Goal: Task Accomplishment & Management: Manage account settings

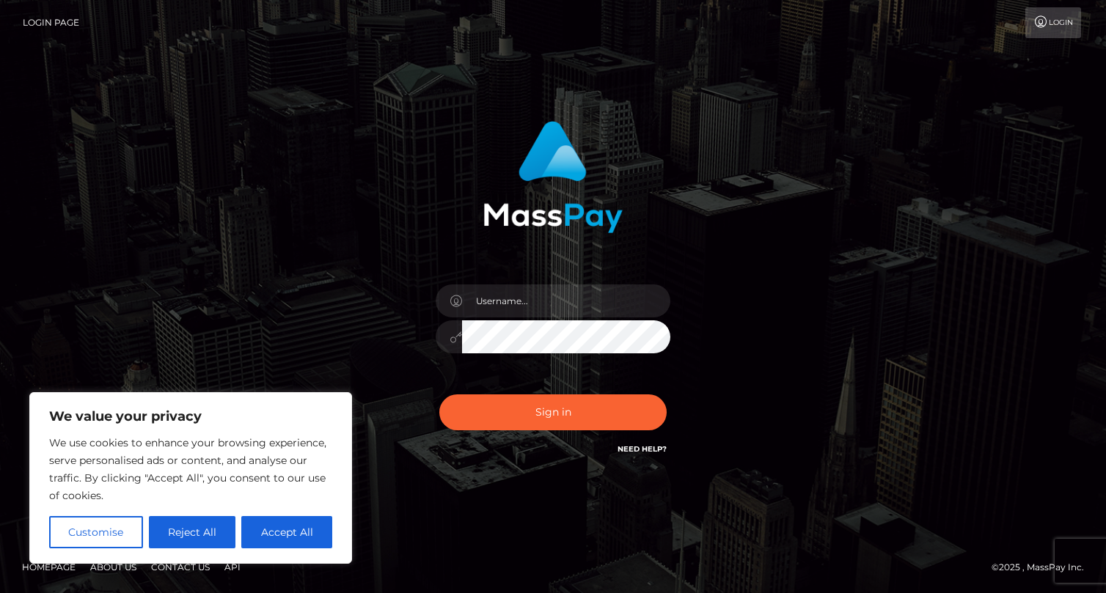
click at [231, 537] on button "Reject All" at bounding box center [192, 532] width 87 height 32
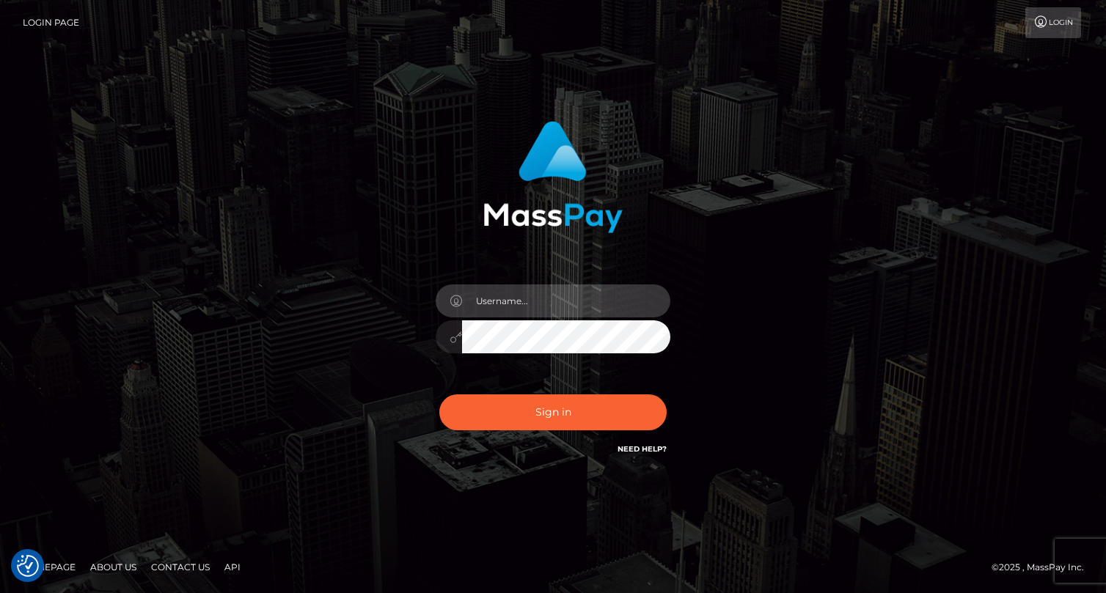
type input "pink.milkweed@gmail.com"
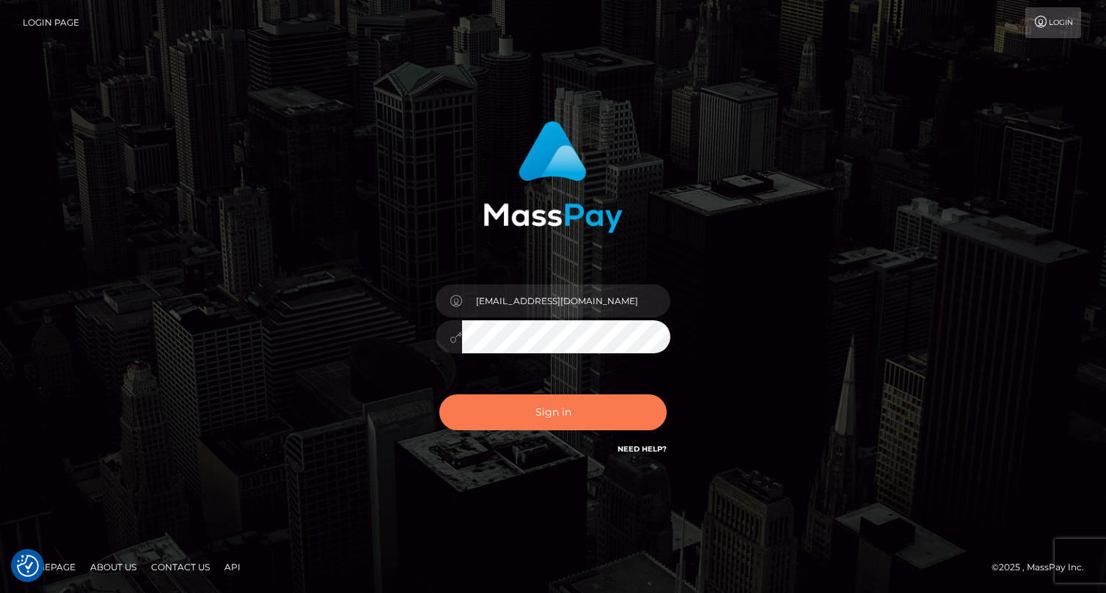
click at [574, 398] on button "Sign in" at bounding box center [552, 413] width 227 height 36
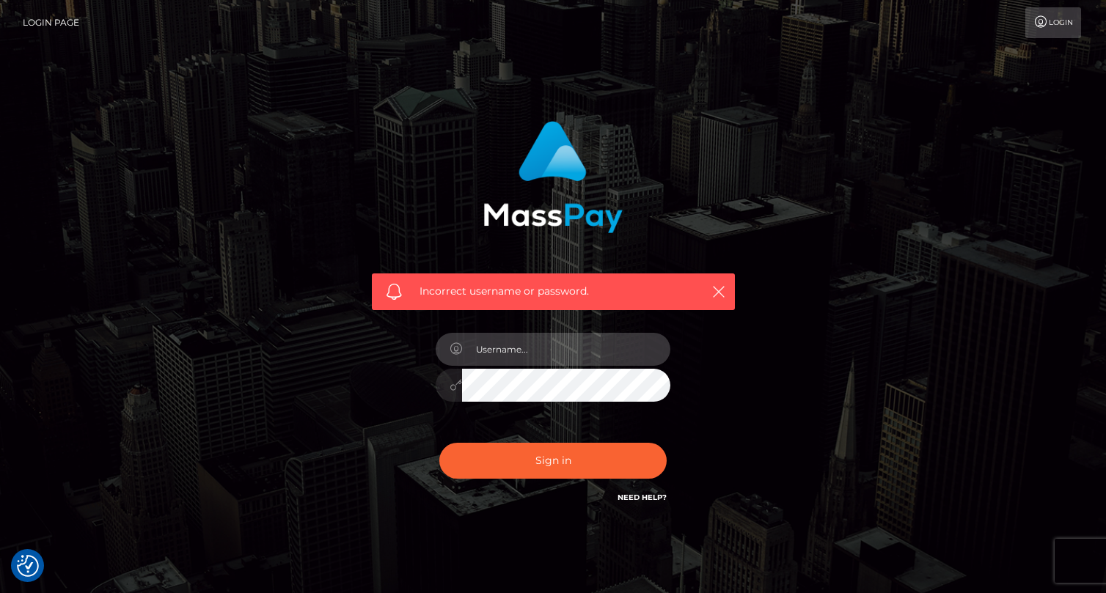
type input "[EMAIL_ADDRESS][DOMAIN_NAME]"
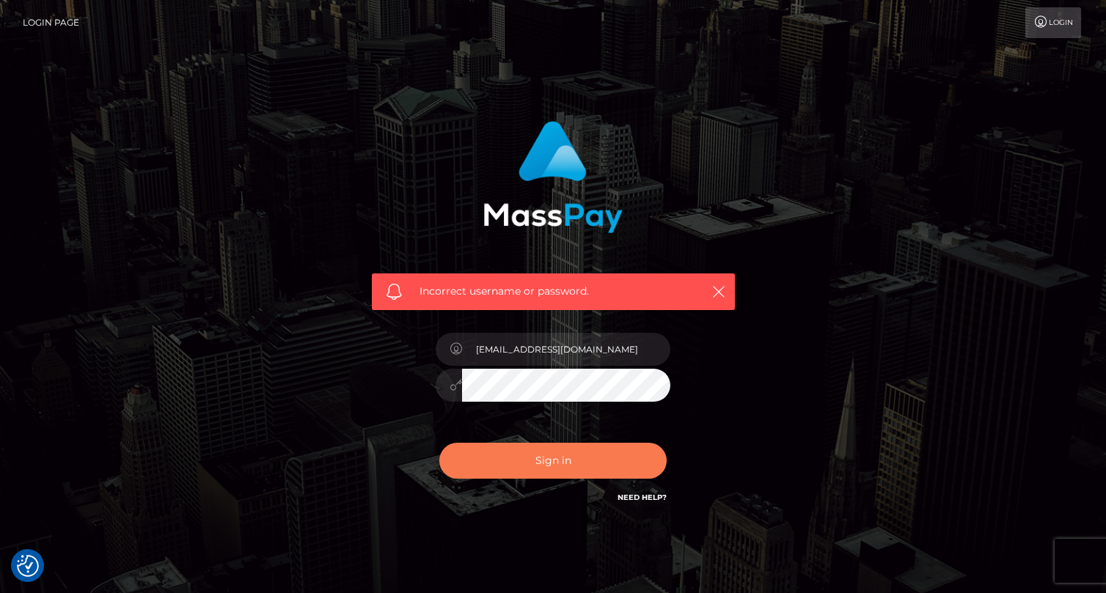
click at [571, 455] on button "Sign in" at bounding box center [552, 461] width 227 height 36
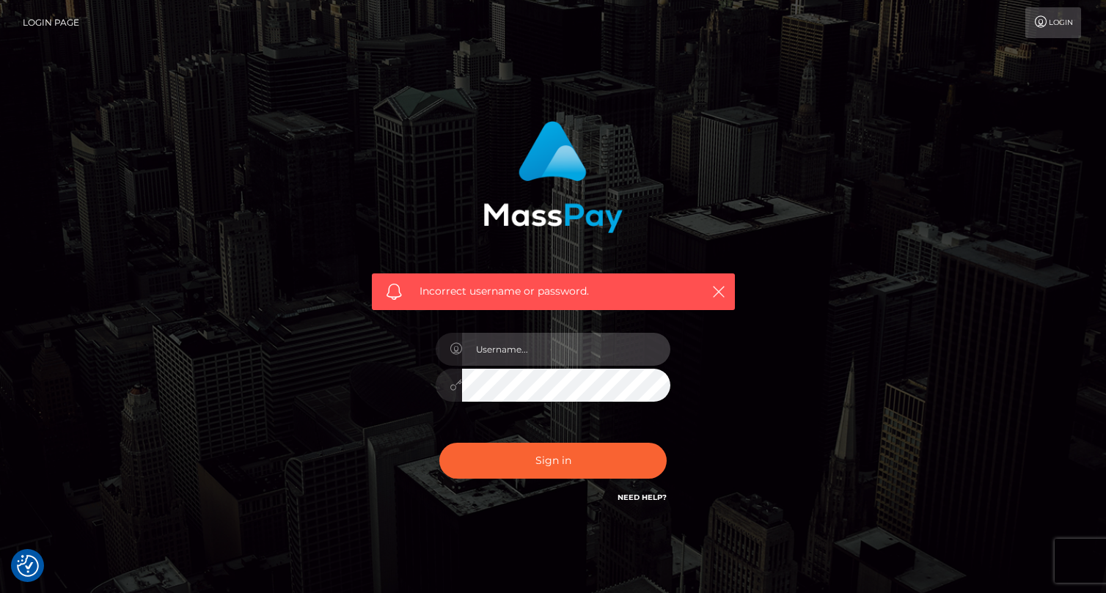
click at [580, 349] on input "text" at bounding box center [566, 349] width 208 height 33
type input "1998-05-26"
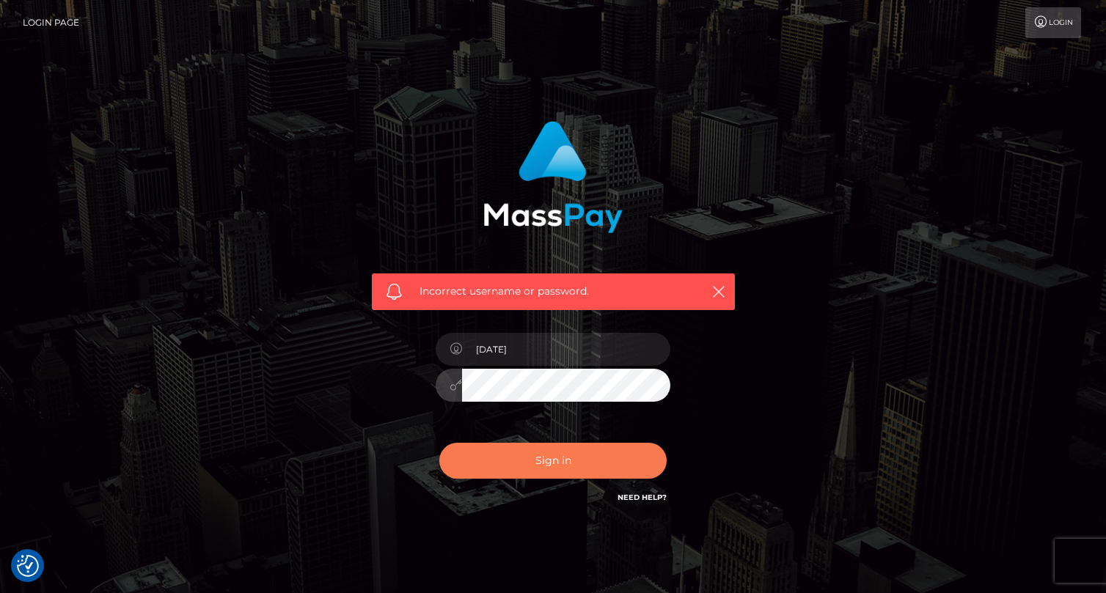
click at [587, 462] on button "Sign in" at bounding box center [552, 461] width 227 height 36
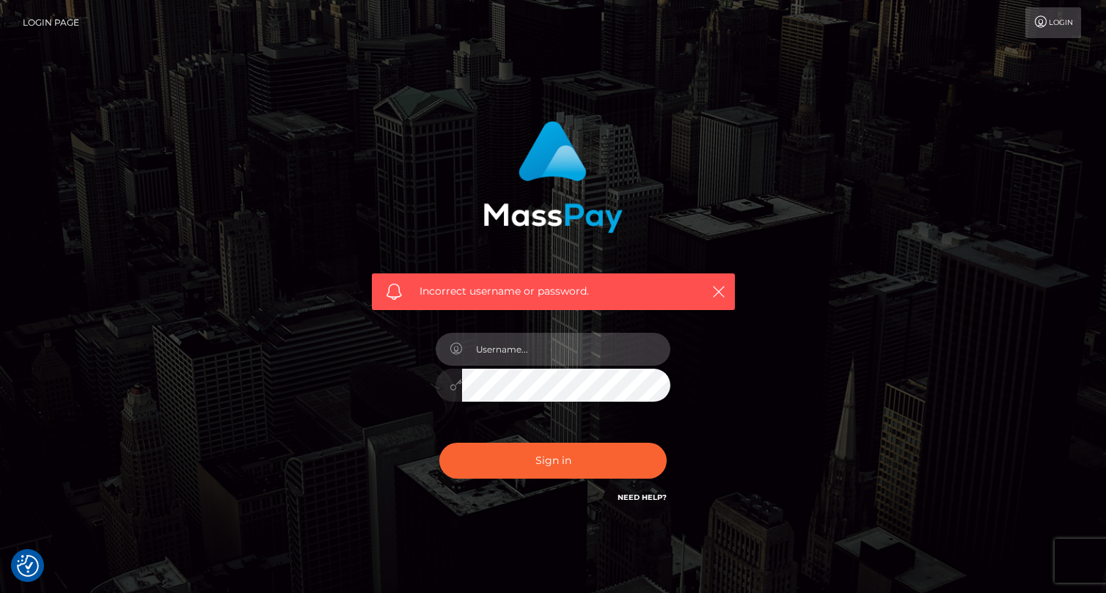
type input "sbethkimsey@aol.com"
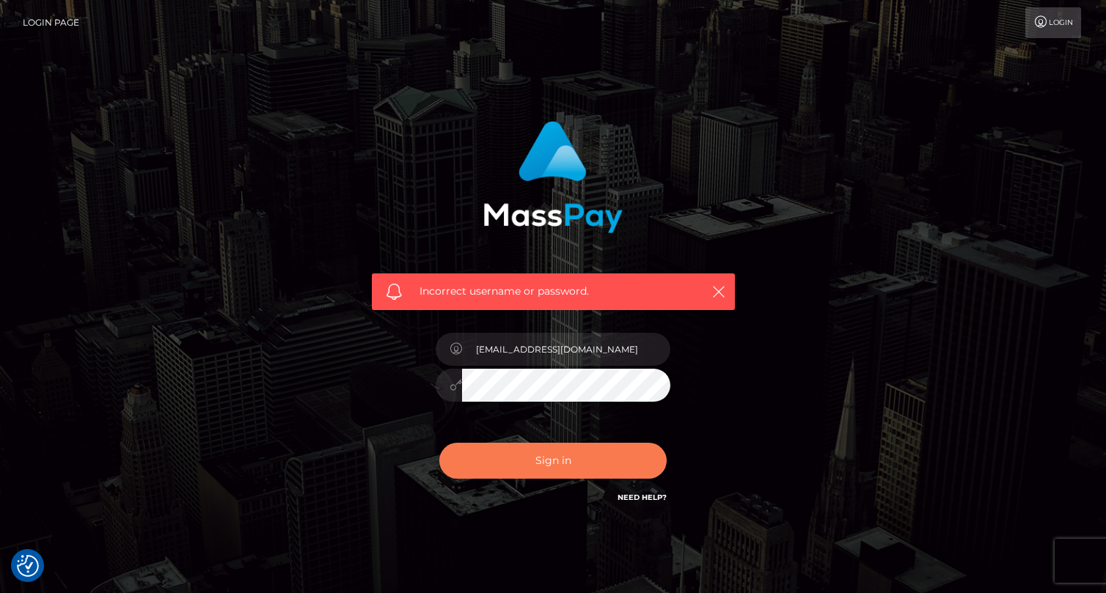
click at [591, 460] on button "Sign in" at bounding box center [552, 461] width 227 height 36
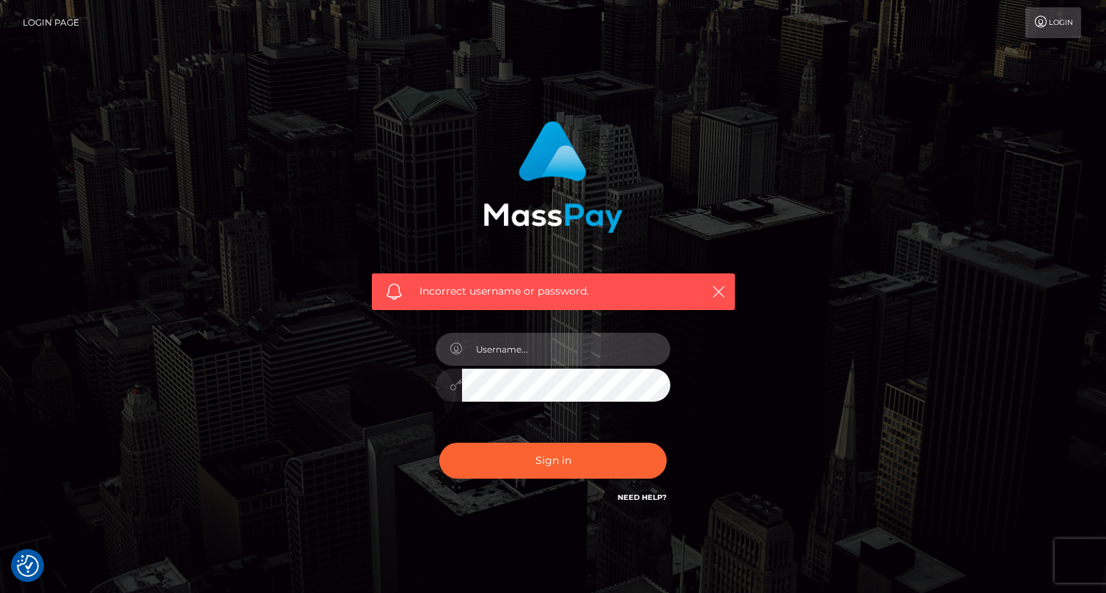
type input "sbethkimsey@aol.com"
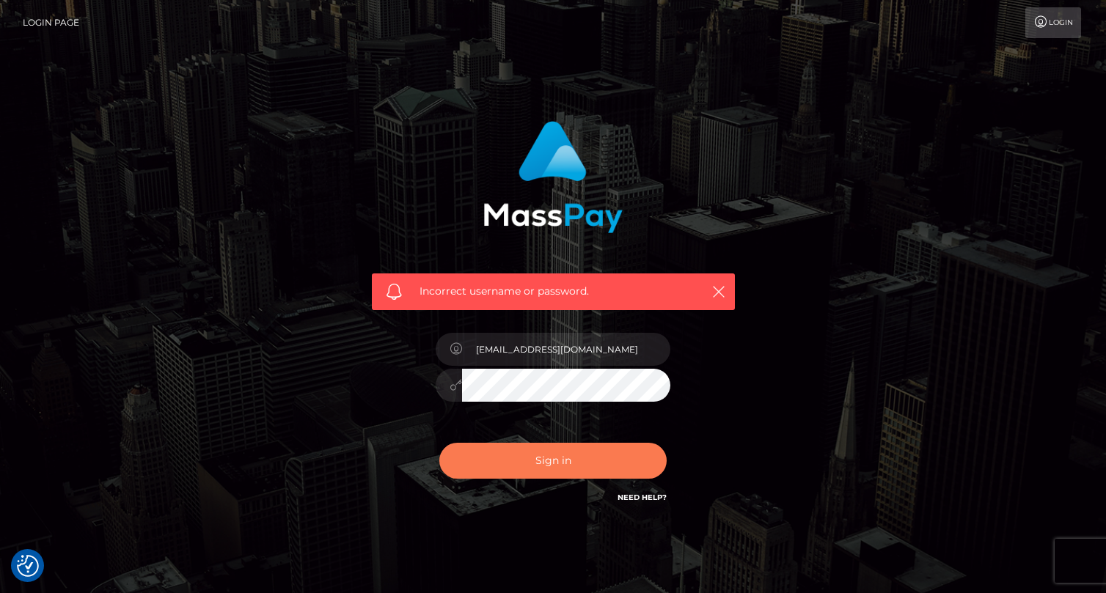
click at [562, 449] on button "Sign in" at bounding box center [552, 461] width 227 height 36
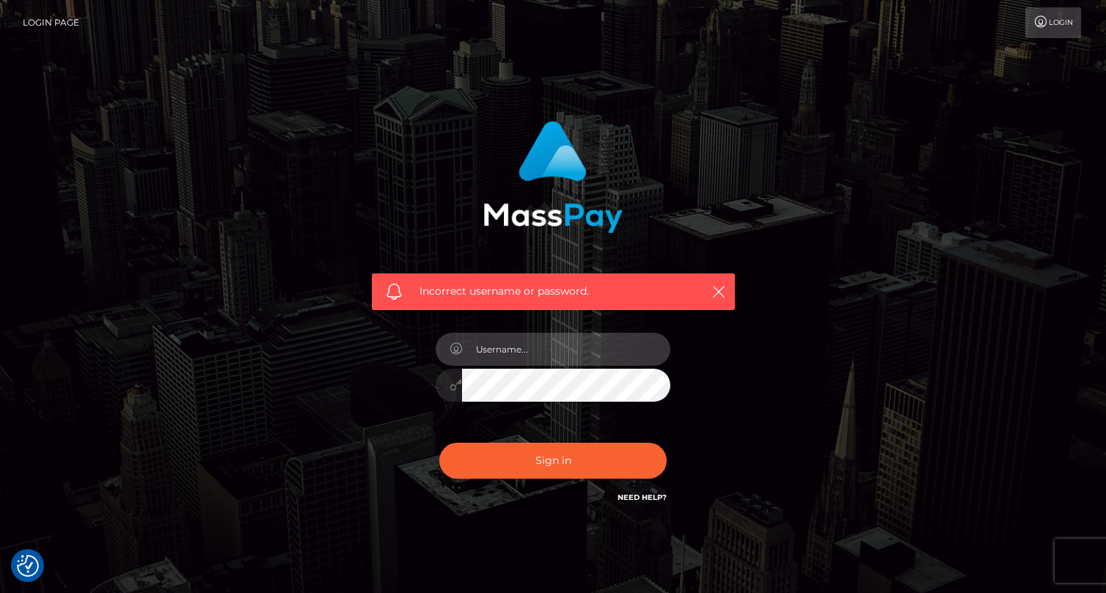
type input "pink.milkweed@gmail.com"
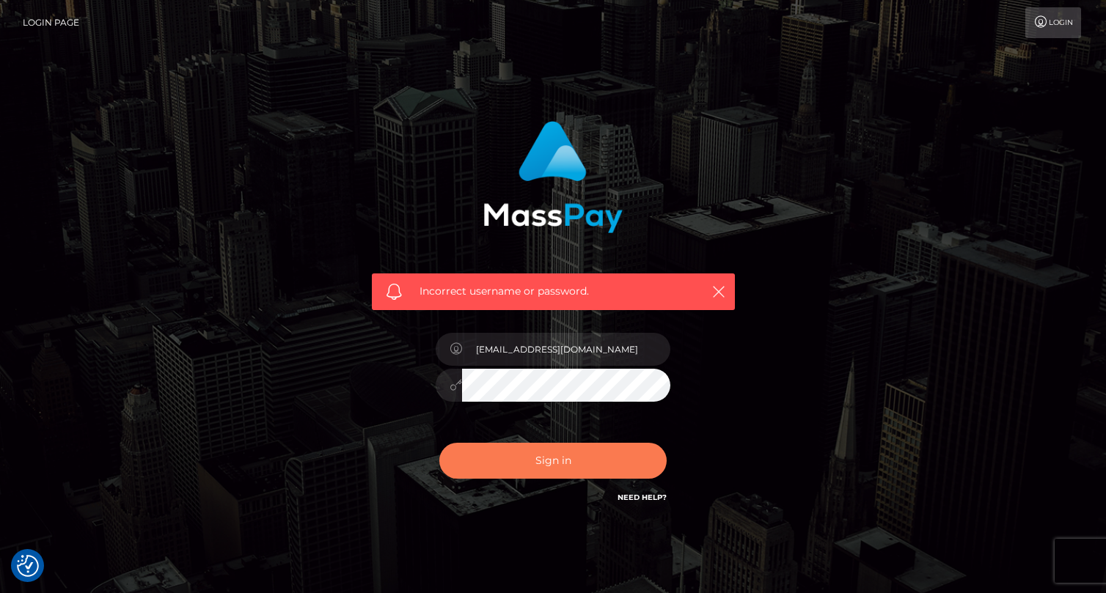
click at [590, 466] on button "Sign in" at bounding box center [552, 461] width 227 height 36
click at [645, 498] on link "Need Help?" at bounding box center [642, 498] width 49 height 10
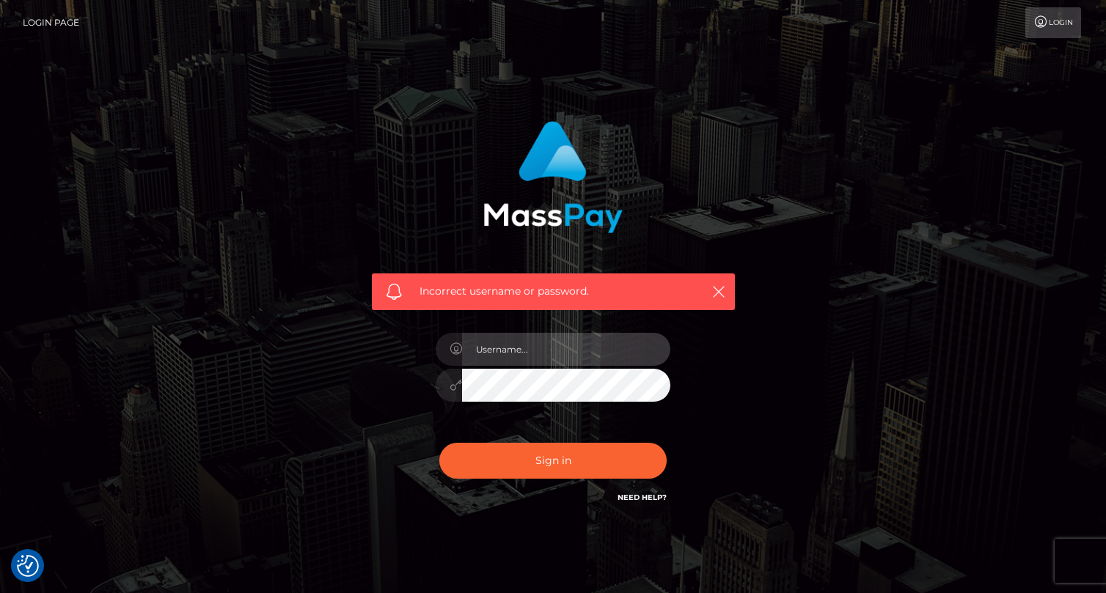
click at [574, 340] on input "text" at bounding box center [566, 349] width 208 height 33
click at [640, 348] on input "text" at bounding box center [566, 349] width 208 height 33
click at [645, 349] on input "text" at bounding box center [566, 349] width 208 height 33
click at [608, 351] on input "text" at bounding box center [566, 349] width 208 height 33
click at [588, 352] on input "text" at bounding box center [566, 349] width 208 height 33
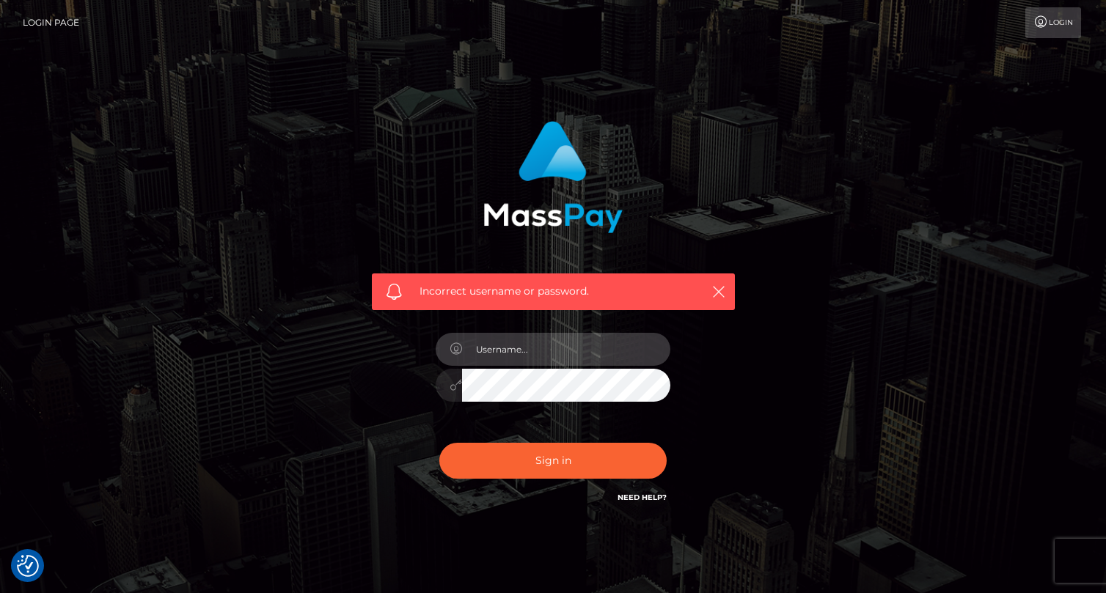
click at [571, 353] on input "text" at bounding box center [566, 349] width 208 height 33
click at [570, 353] on input "text" at bounding box center [566, 349] width 208 height 33
type input "1998-05-26"
click at [585, 362] on input "1998-05-26" at bounding box center [566, 349] width 208 height 33
drag, startPoint x: 584, startPoint y: 354, endPoint x: 354, endPoint y: 352, distance: 230.3
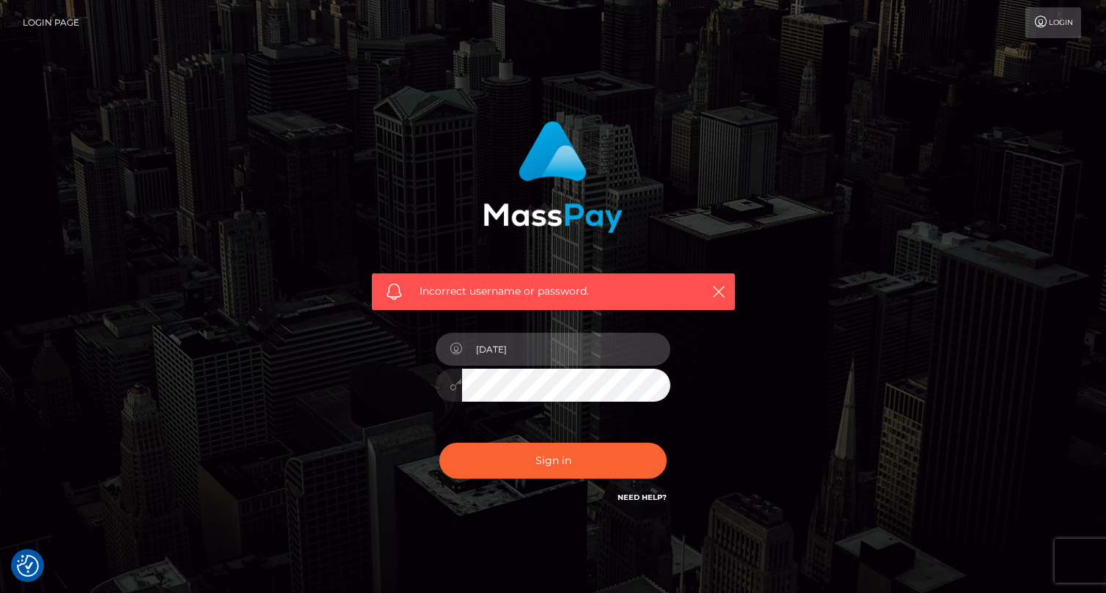
click at [356, 354] on div "Incorrect username or password. 1998-05-26" at bounding box center [553, 321] width 407 height 422
type input "s"
type input "honeysoaked"
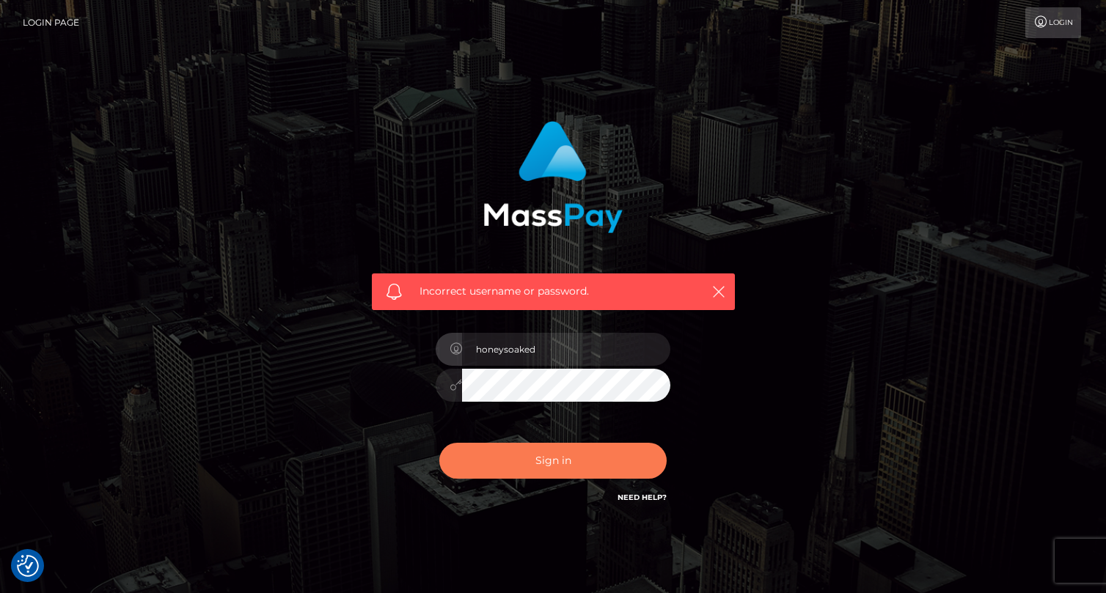
click at [546, 464] on button "Sign in" at bounding box center [552, 461] width 227 height 36
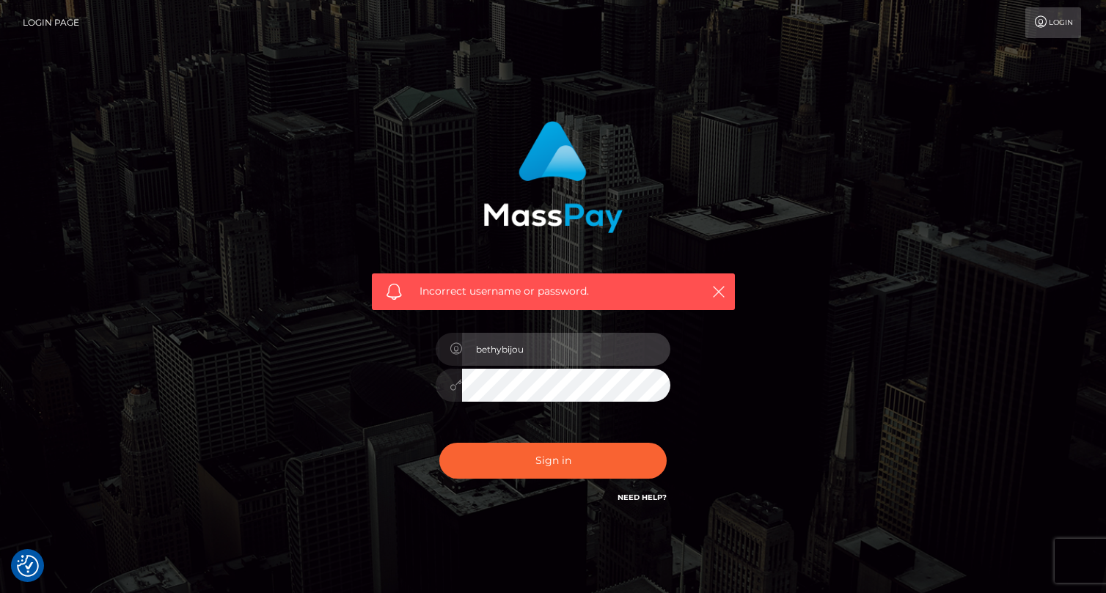
type input "[EMAIL_ADDRESS][DOMAIN_NAME]"
drag, startPoint x: 524, startPoint y: 352, endPoint x: 460, endPoint y: 341, distance: 65.5
click at [461, 345] on div "sbethkimsey@aol.com" at bounding box center [553, 347] width 235 height 29
type input "bethybijou"
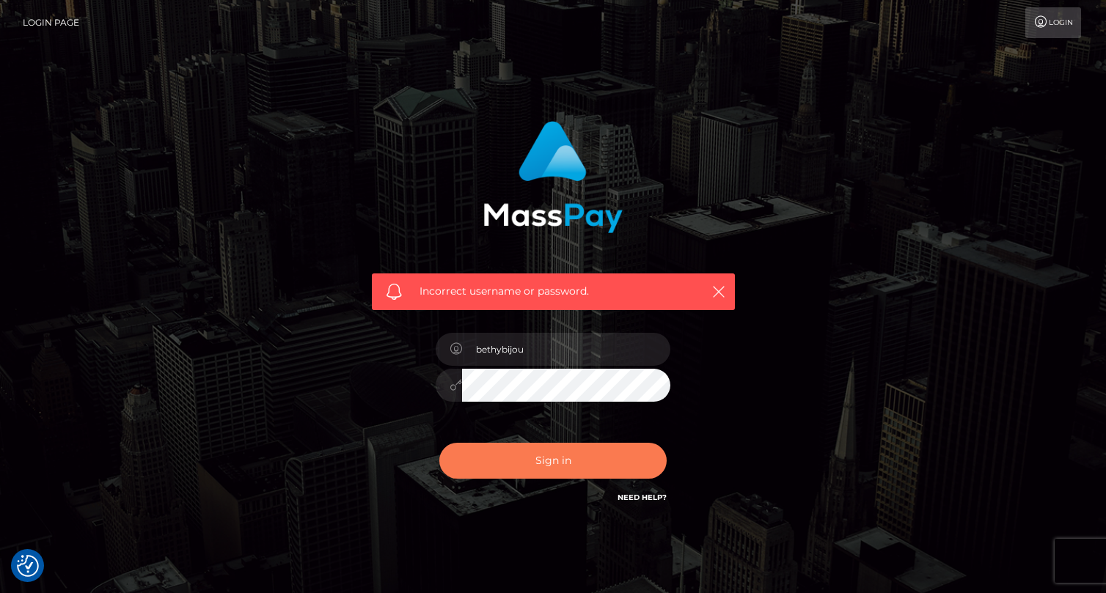
click at [577, 469] on button "Sign in" at bounding box center [552, 461] width 227 height 36
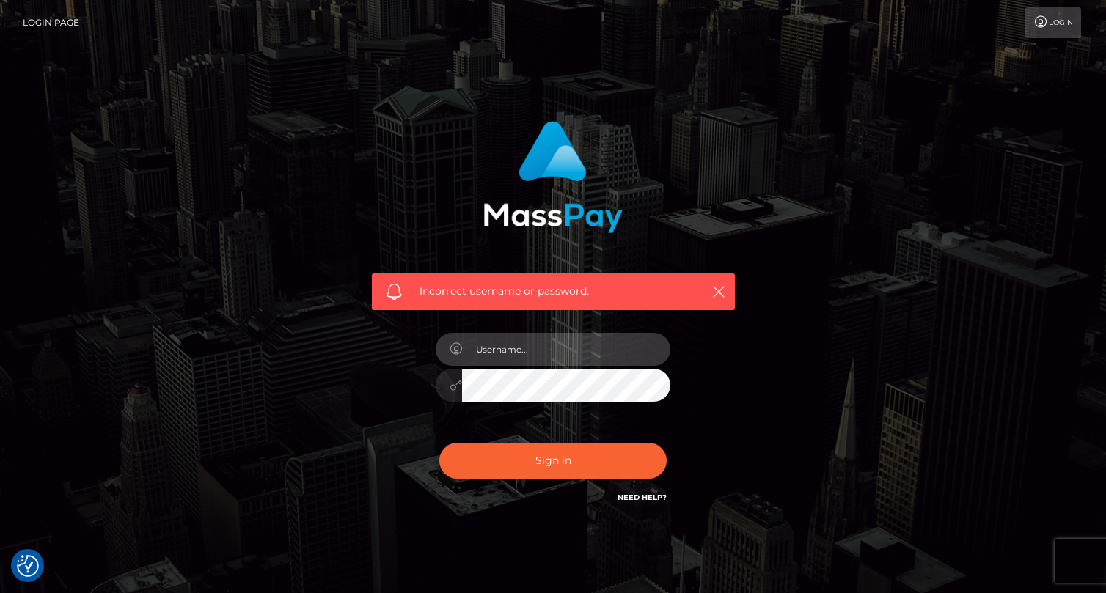
drag, startPoint x: 0, startPoint y: 0, endPoint x: 575, endPoint y: 355, distance: 675.7
click at [1066, 32] on link "Login" at bounding box center [1053, 22] width 56 height 31
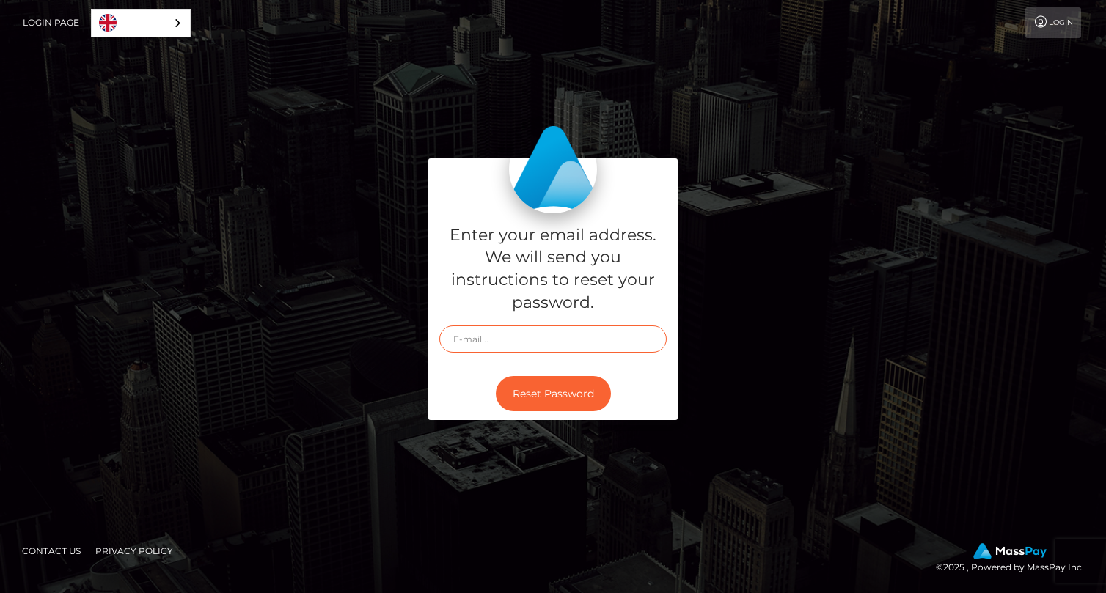
click at [637, 351] on input "text" at bounding box center [552, 339] width 227 height 27
type input "[EMAIL_ADDRESS][DOMAIN_NAME]"
click at [557, 414] on div "Reset Password" at bounding box center [552, 394] width 249 height 54
click at [557, 399] on button "Reset Password" at bounding box center [553, 394] width 115 height 36
